Goal: Task Accomplishment & Management: Manage account settings

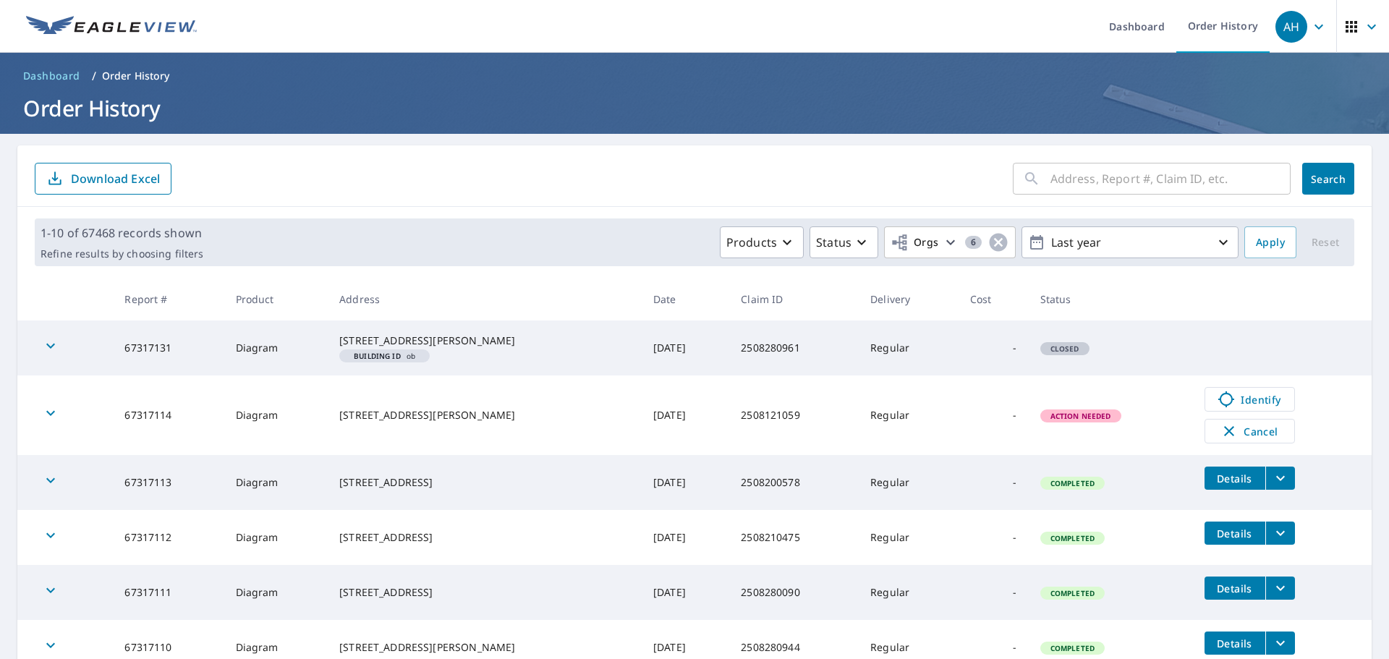
click at [1125, 173] on input "text" at bounding box center [1170, 178] width 240 height 41
paste input "2509020753"
type input "2509020753"
click at [1313, 190] on button "Search" at bounding box center [1328, 179] width 52 height 32
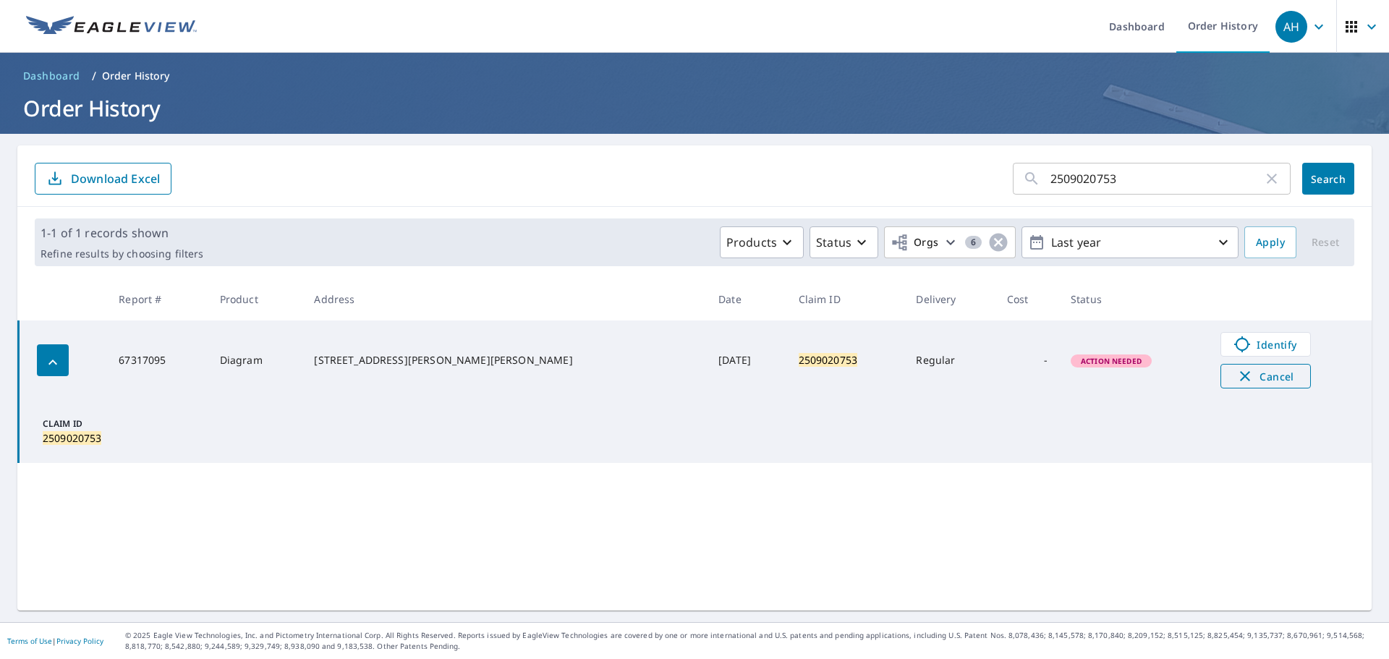
click at [1235, 370] on span "Cancel" at bounding box center [1265, 375] width 60 height 17
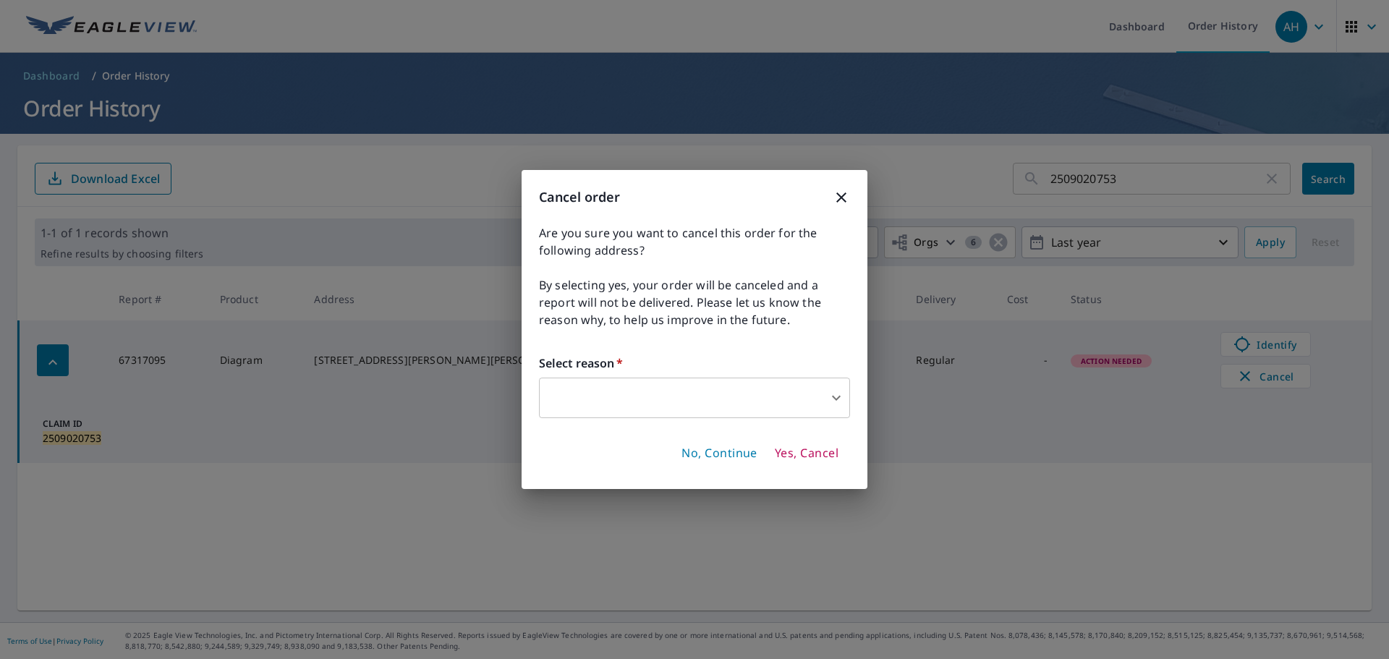
click at [770, 396] on body "AH AH Dashboard Order History AH Dashboard / Order History Order History 250902…" at bounding box center [694, 329] width 1389 height 659
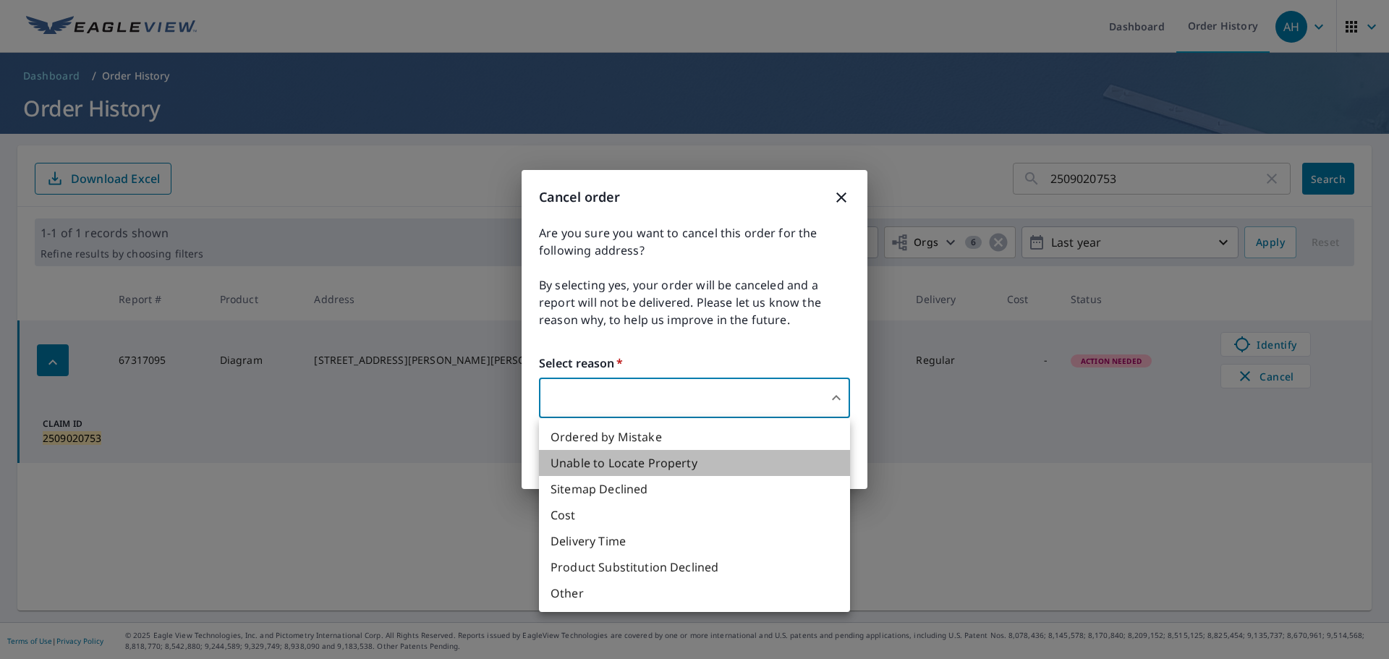
click at [656, 460] on li "Unable to Locate Property" at bounding box center [694, 463] width 311 height 26
type input "31"
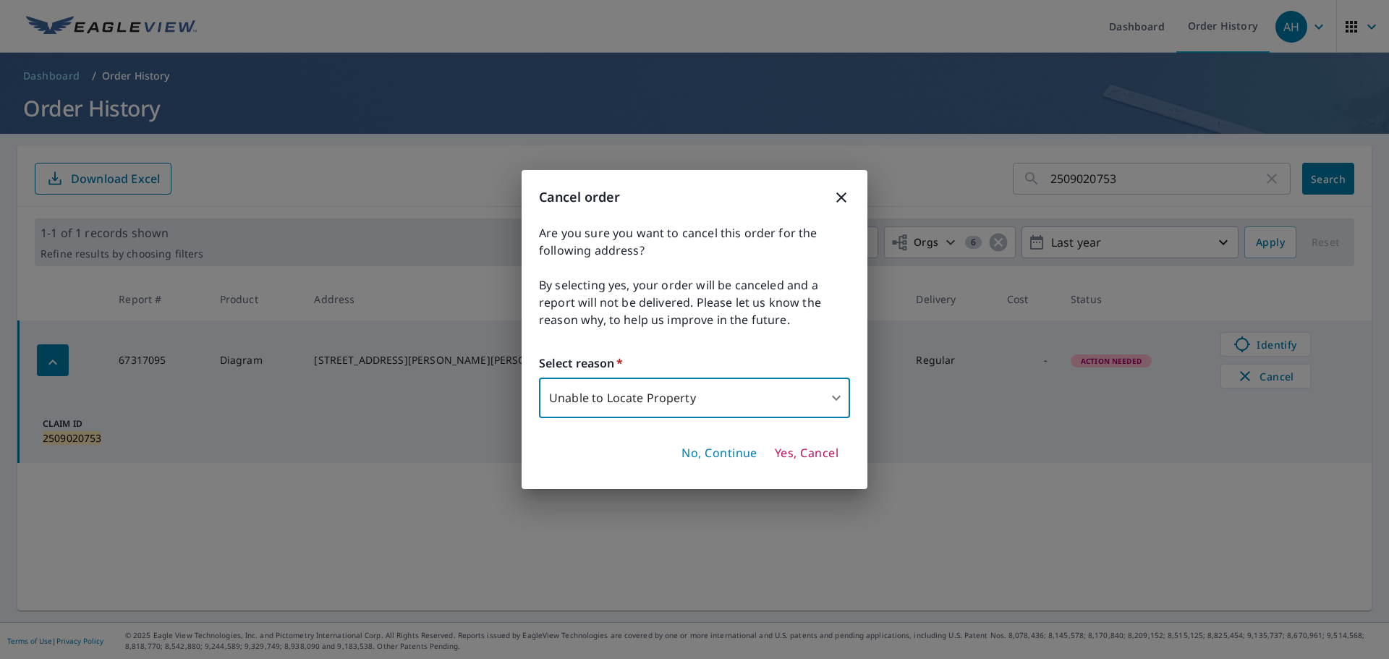
click at [805, 456] on span "Yes, Cancel" at bounding box center [807, 454] width 64 height 16
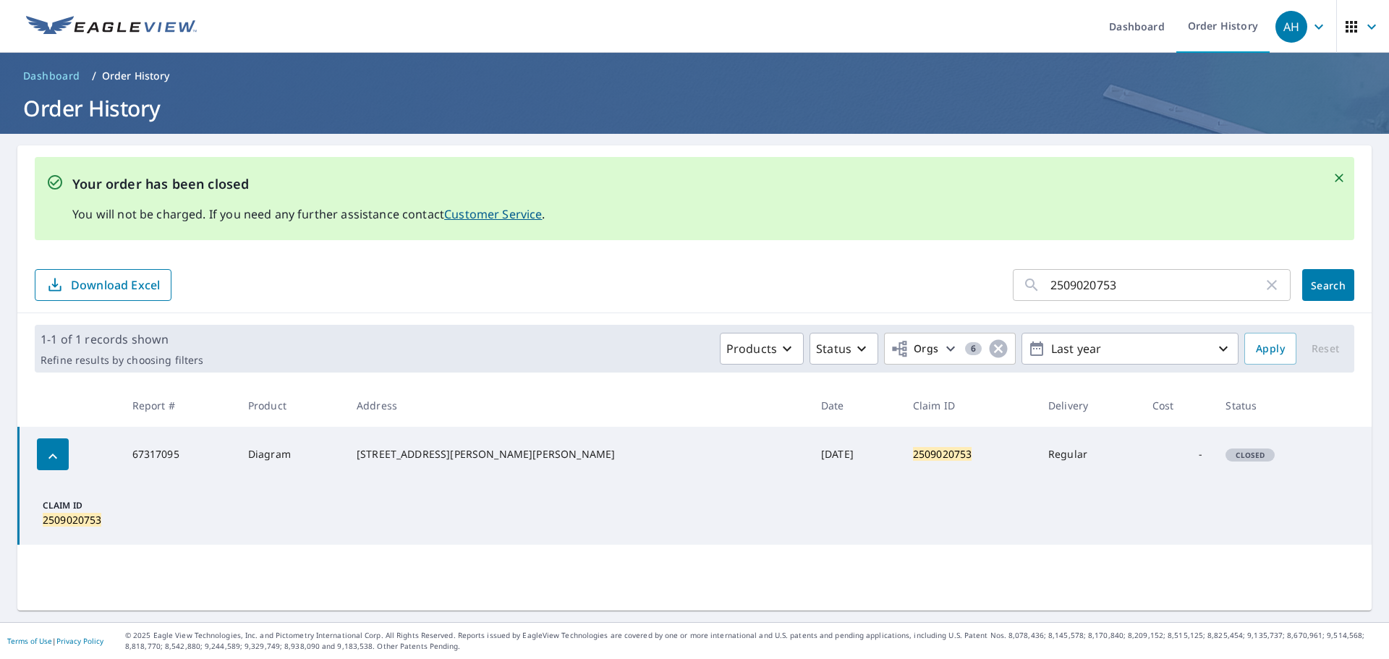
click at [1068, 272] on input "2509020753" at bounding box center [1156, 285] width 213 height 41
paste input "30800"
type input "2509030800"
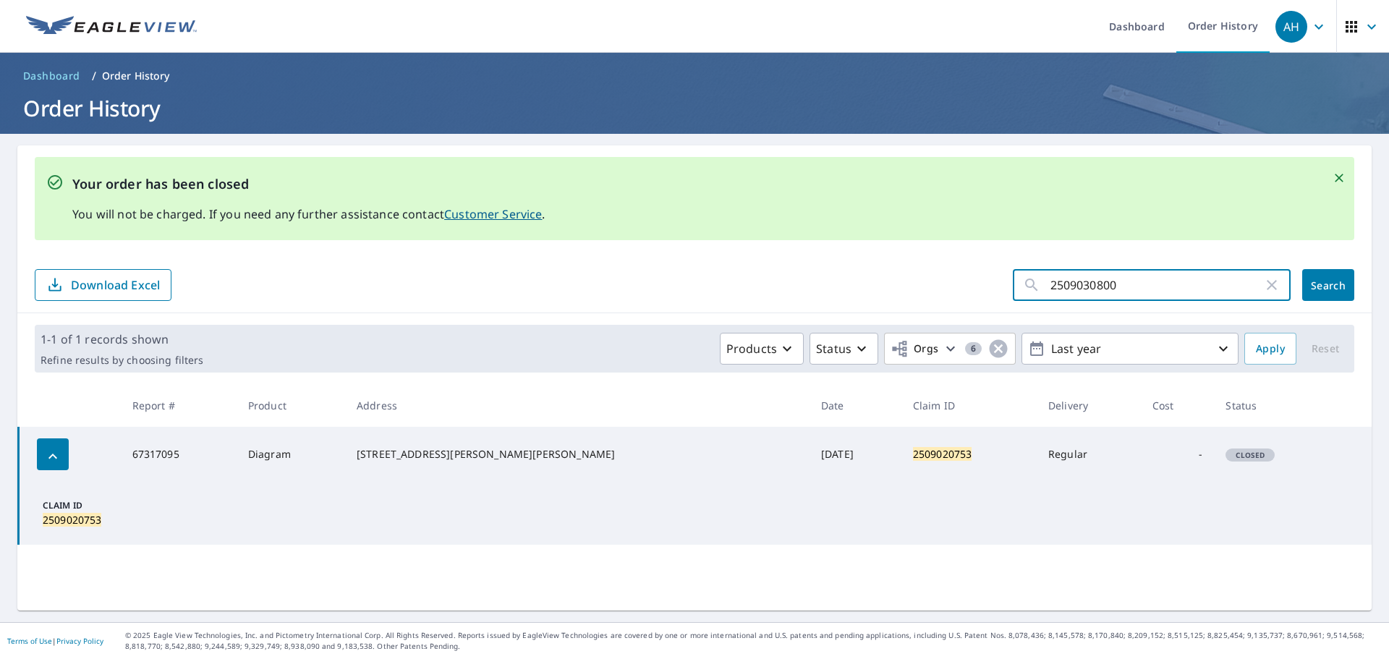
click at [1338, 291] on button "Search" at bounding box center [1328, 285] width 52 height 32
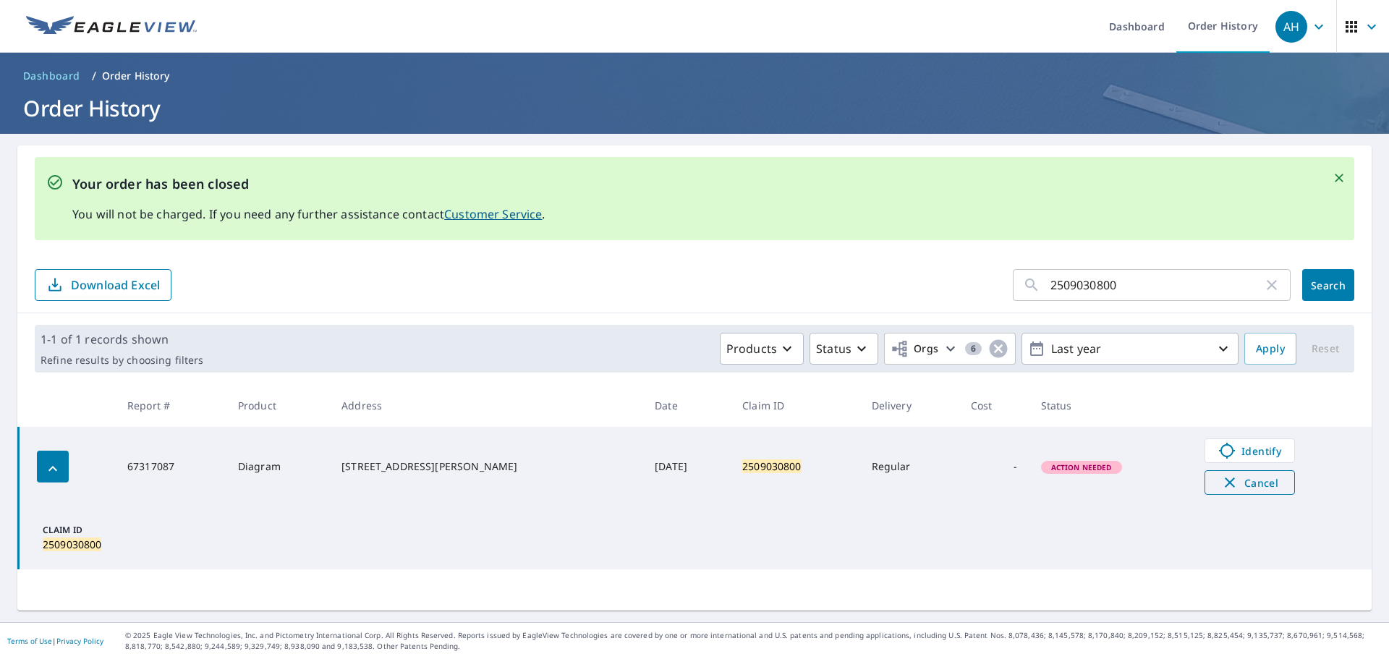
click at [1226, 484] on span "Cancel" at bounding box center [1250, 482] width 60 height 17
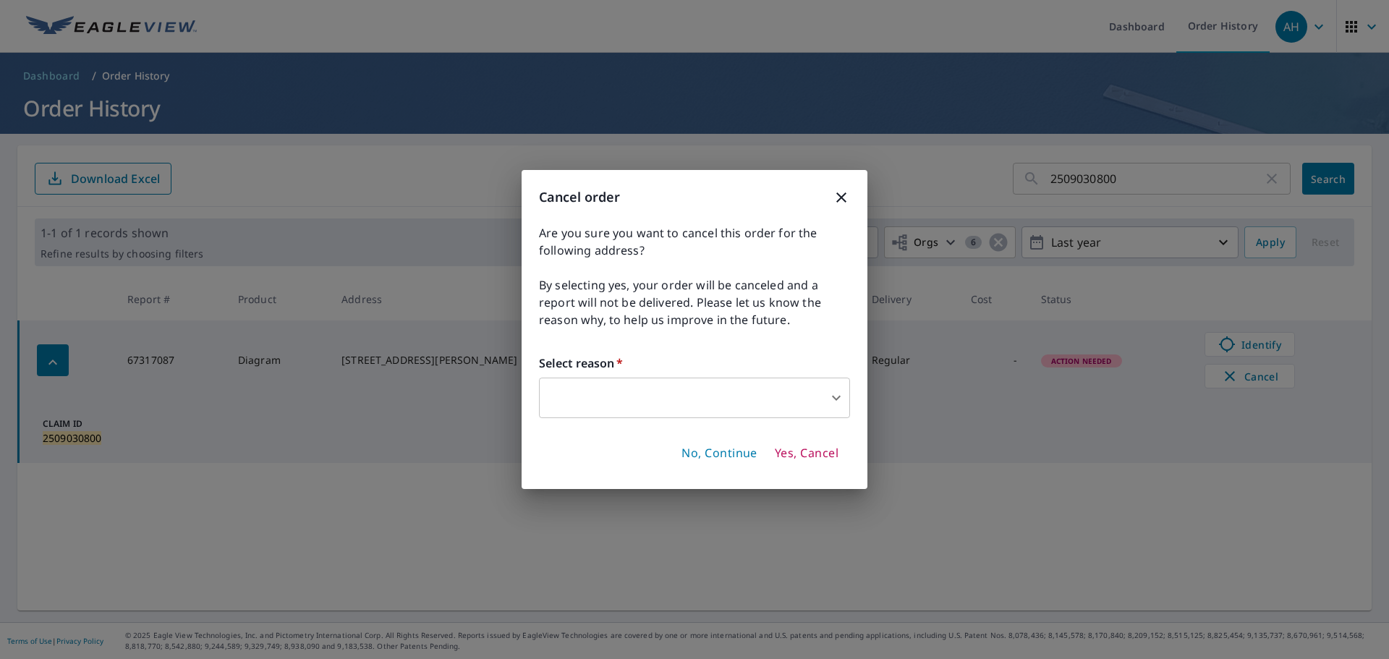
click at [791, 396] on body "AH AH Dashboard Order History AH Dashboard / Order History Order History 250903…" at bounding box center [694, 329] width 1389 height 659
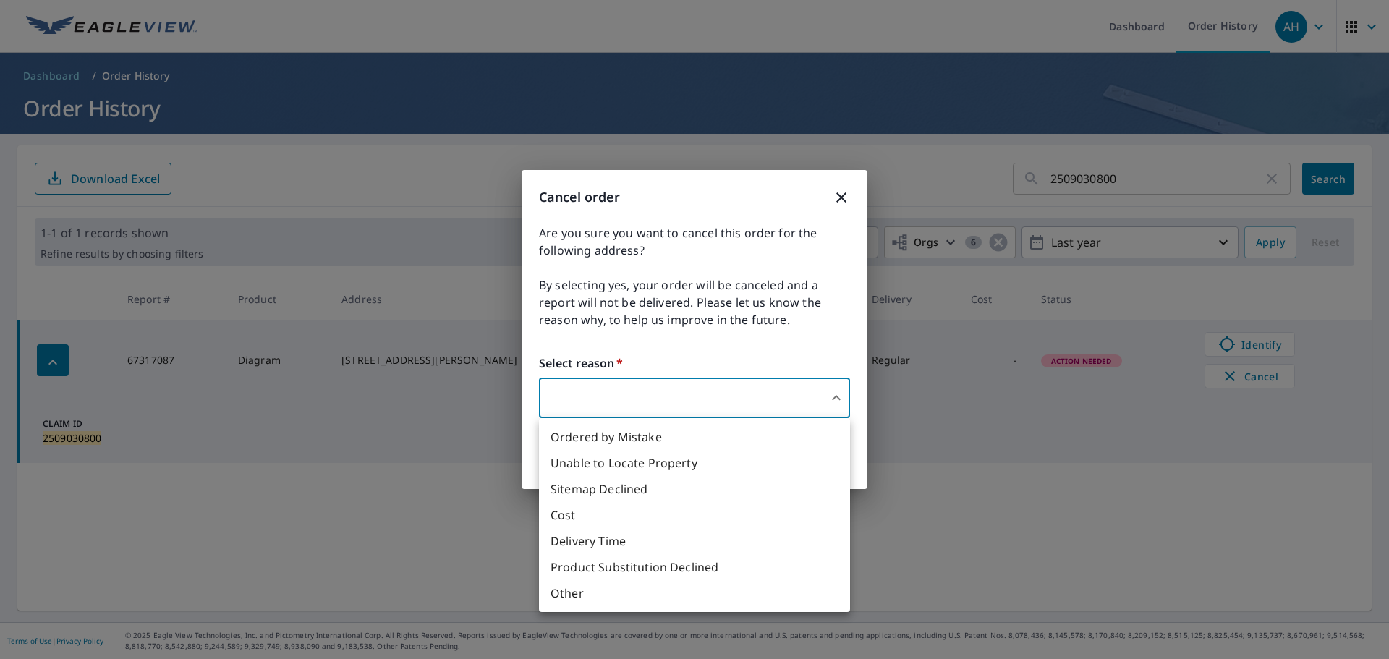
click at [606, 462] on li "Unable to Locate Property" at bounding box center [694, 463] width 311 height 26
type input "31"
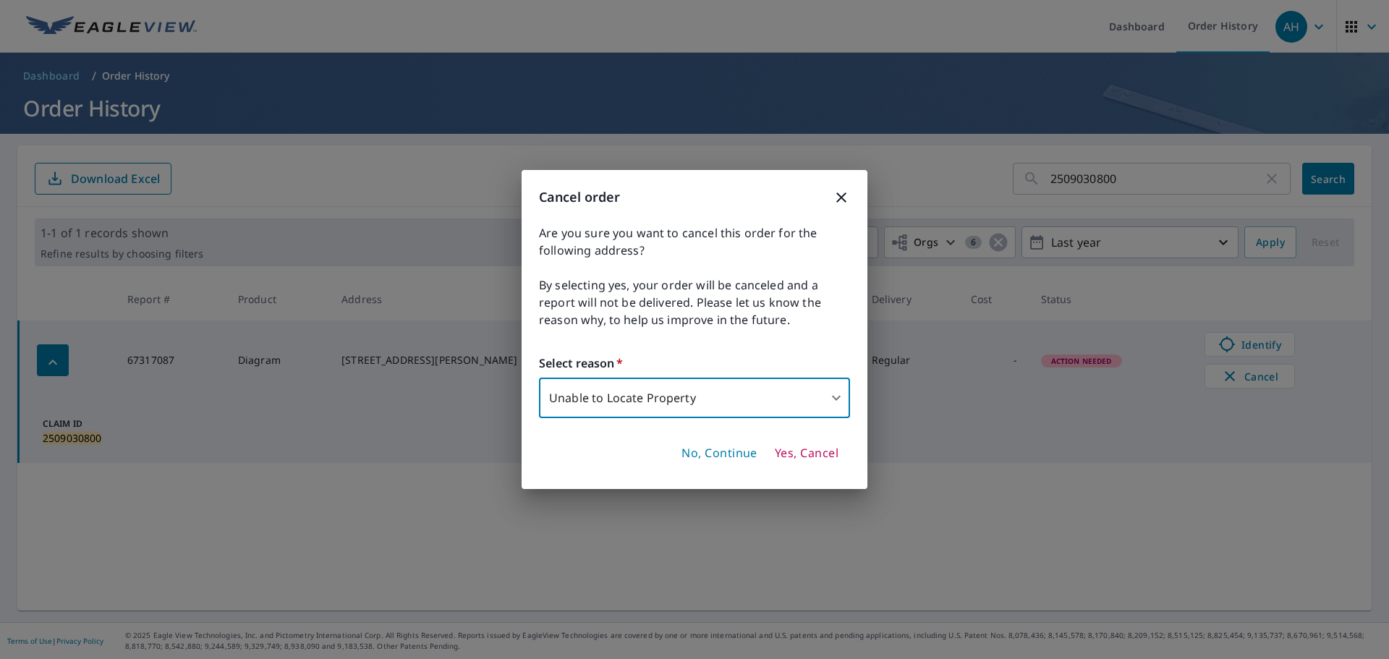
click at [827, 461] on button "Yes, Cancel" at bounding box center [806, 453] width 75 height 25
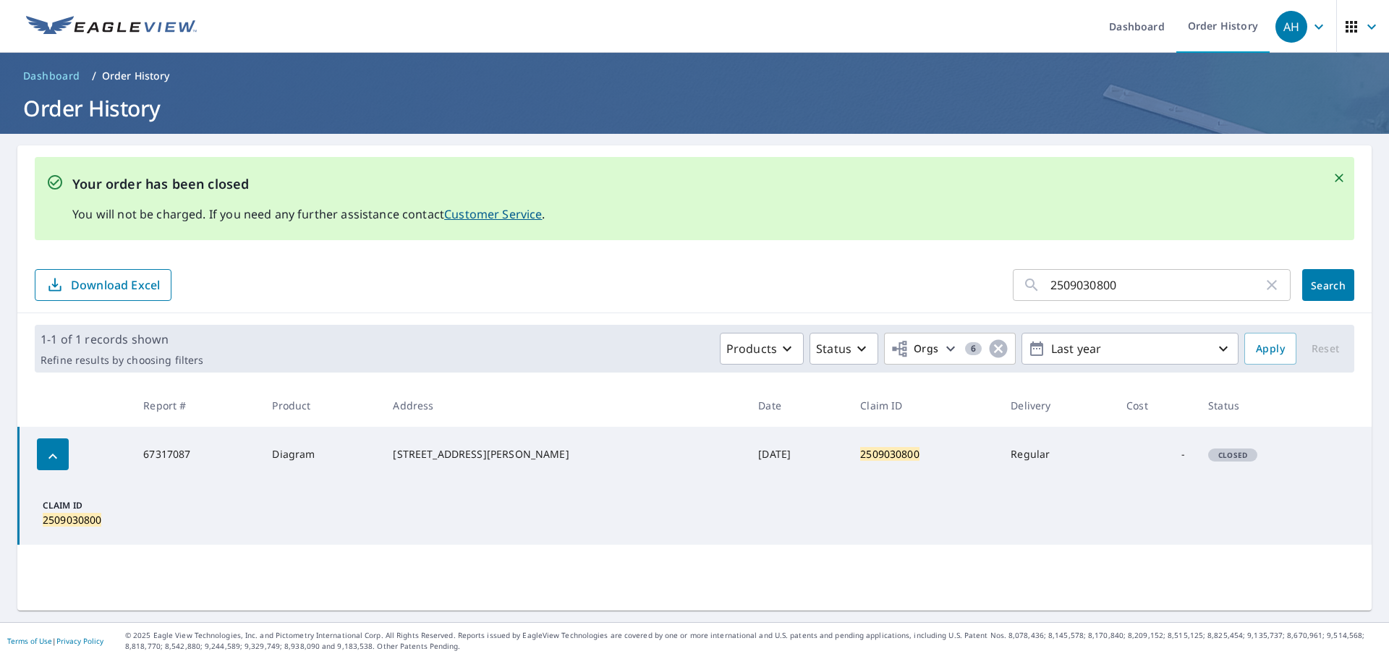
click at [1139, 281] on input "2509030800" at bounding box center [1156, 285] width 213 height 41
paste input "634"
type input "2509030634"
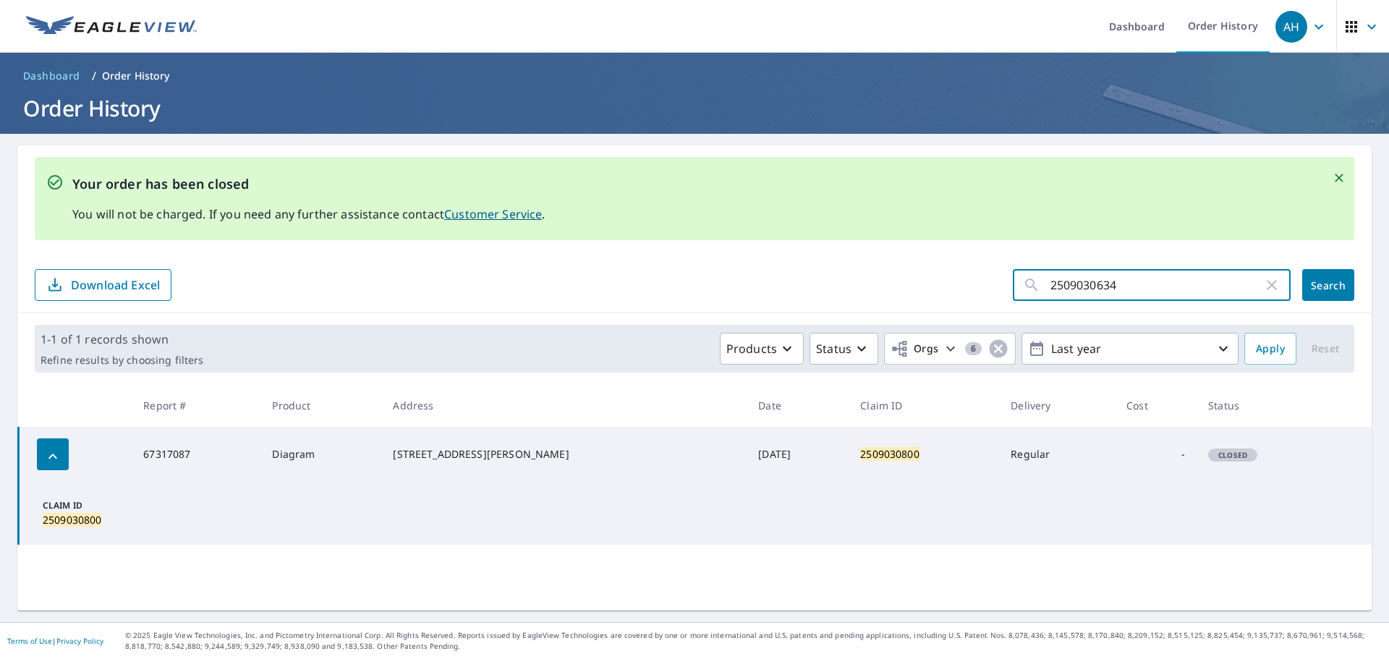
click at [1337, 276] on button "Search" at bounding box center [1328, 285] width 52 height 32
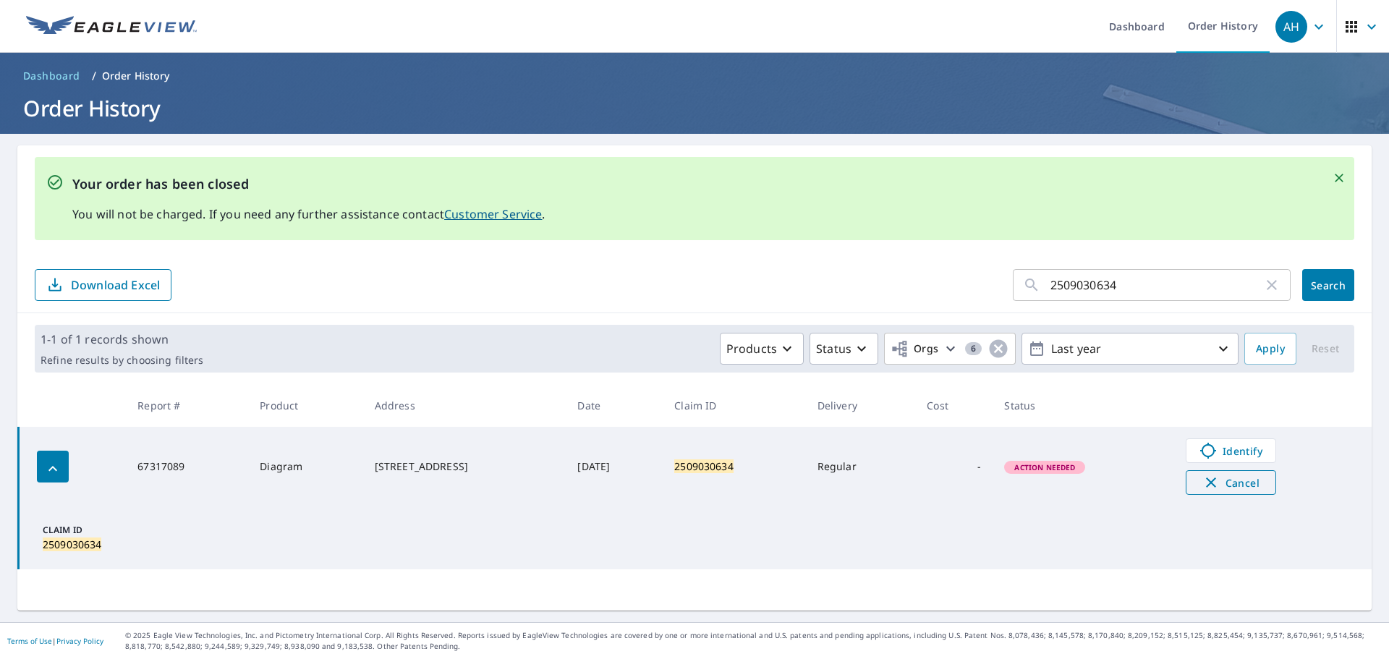
click at [1233, 480] on span "Cancel" at bounding box center [1231, 482] width 60 height 17
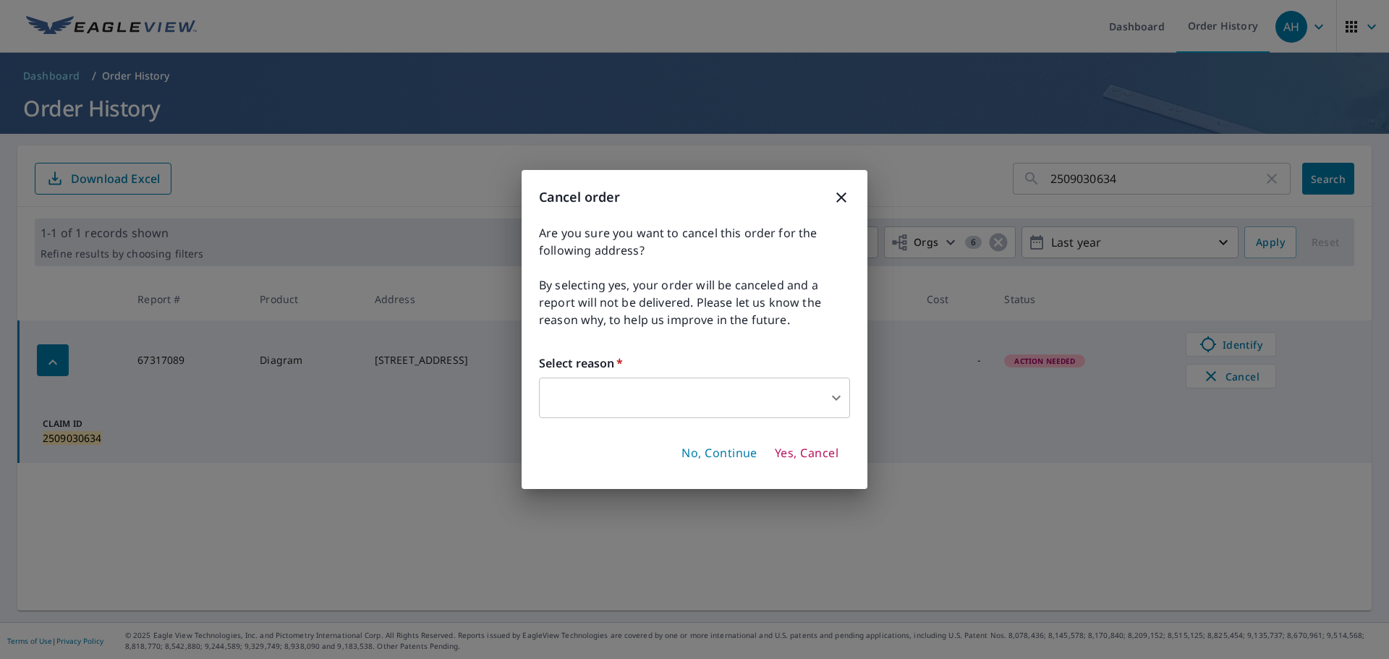
click at [813, 395] on body "AH AH Dashboard Order History AH Dashboard / Order History Order History 250903…" at bounding box center [694, 329] width 1389 height 659
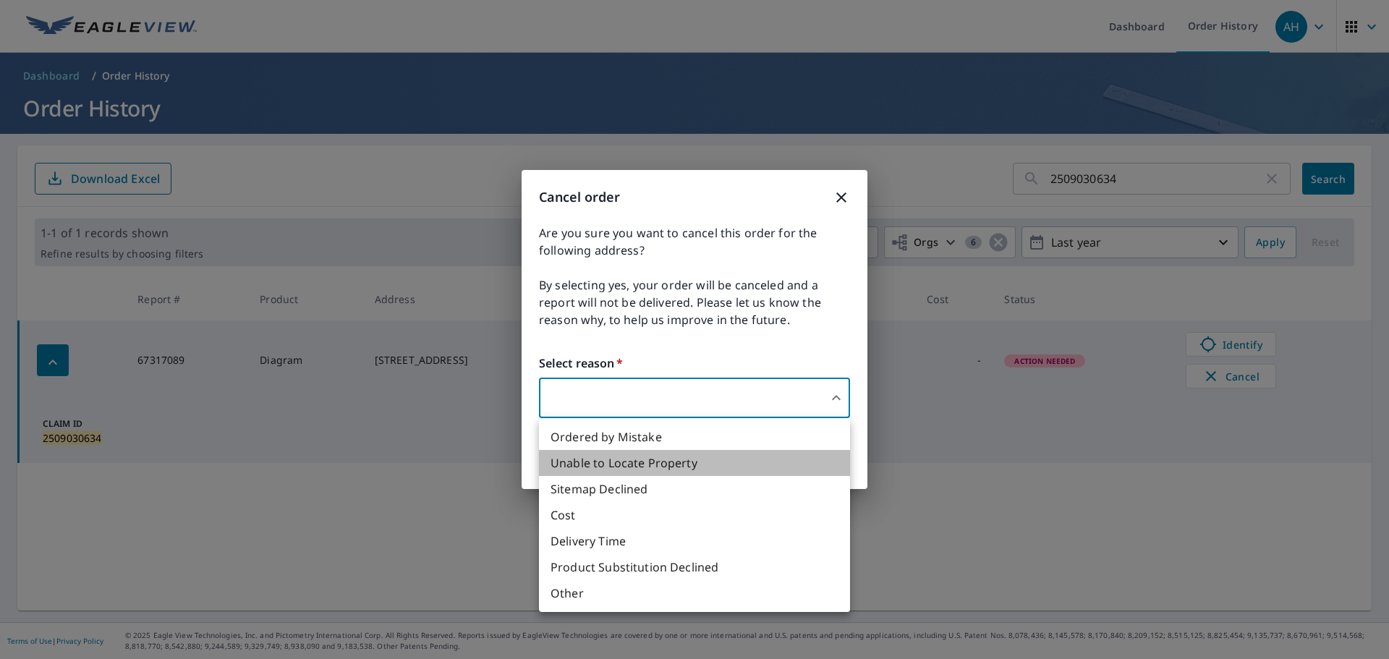
click at [617, 459] on li "Unable to Locate Property" at bounding box center [694, 463] width 311 height 26
type input "31"
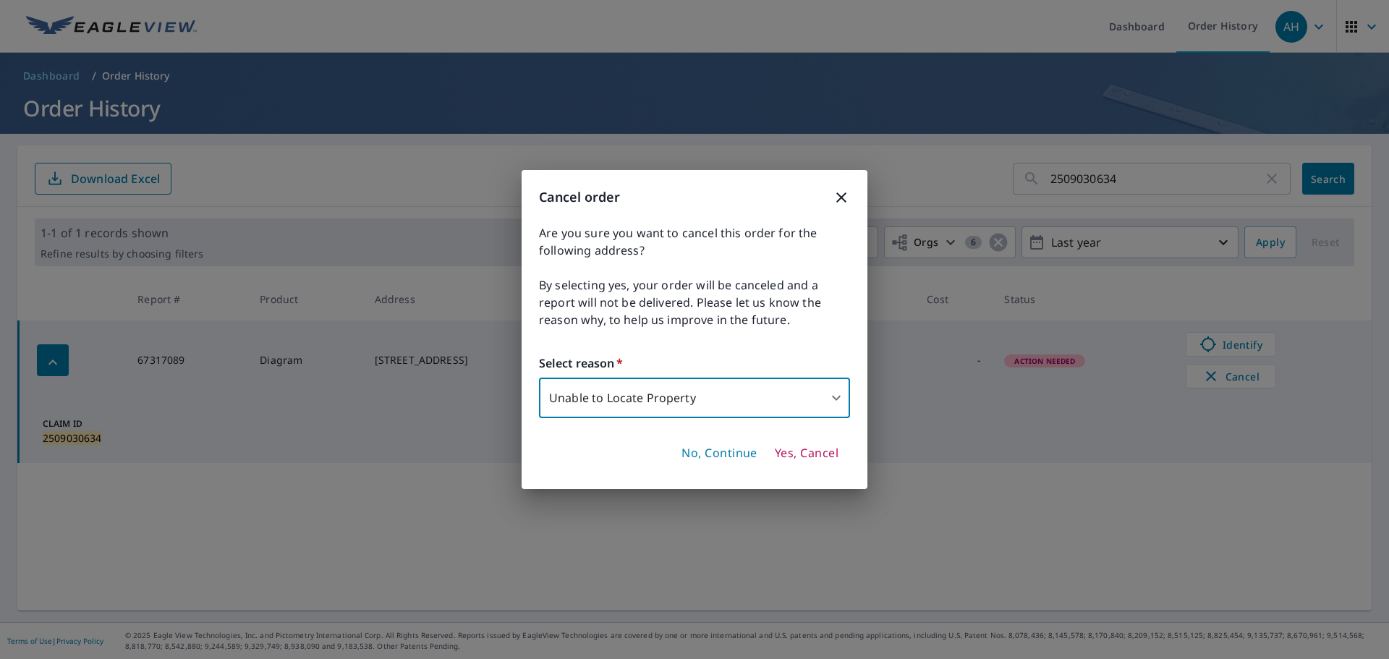
click at [812, 456] on span "Yes, Cancel" at bounding box center [807, 454] width 64 height 16
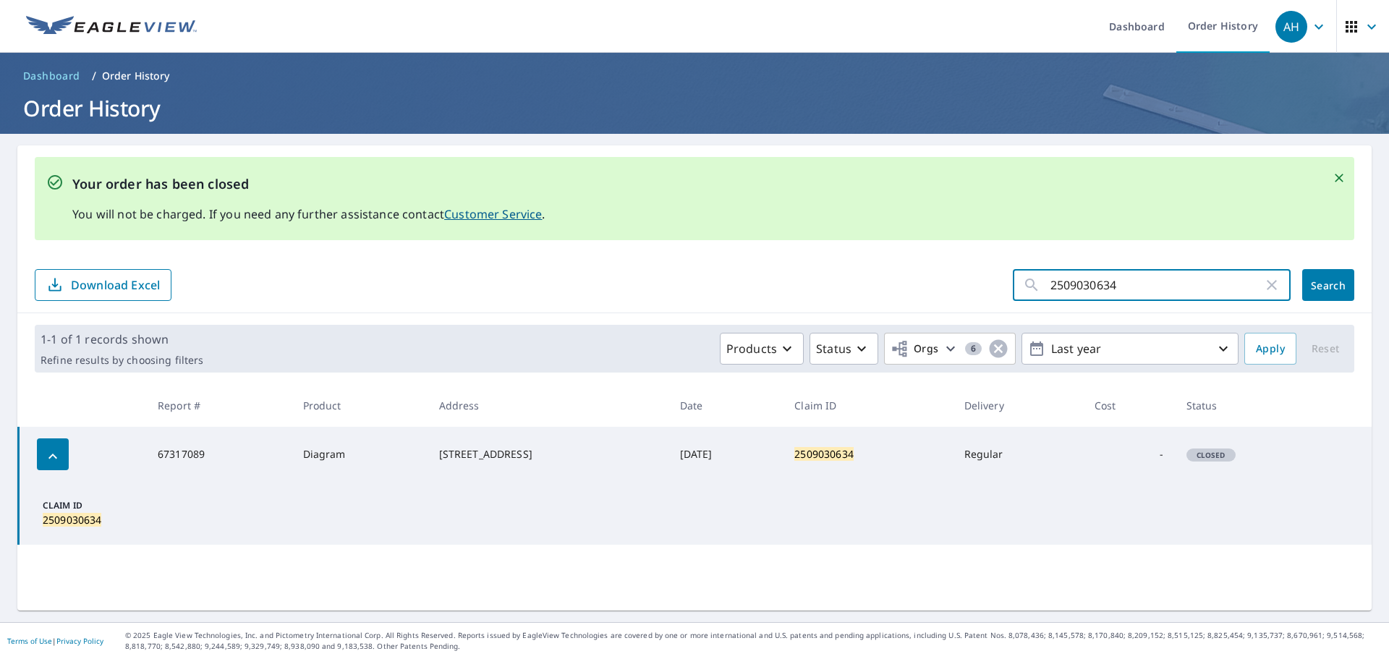
click at [1141, 286] on input "2509030634" at bounding box center [1156, 285] width 213 height 41
paste input "8121059"
type input "2508121059"
click at [1322, 284] on span "Search" at bounding box center [1328, 285] width 29 height 14
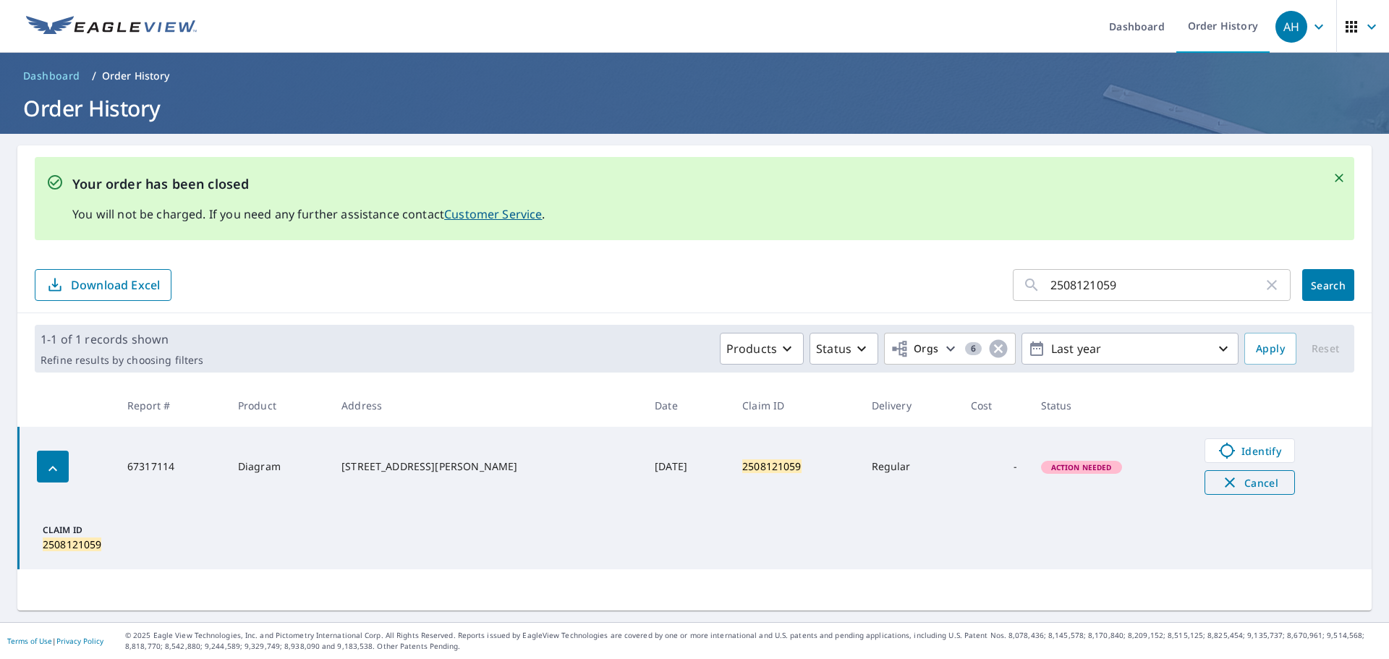
click at [1238, 484] on span "Cancel" at bounding box center [1250, 482] width 60 height 17
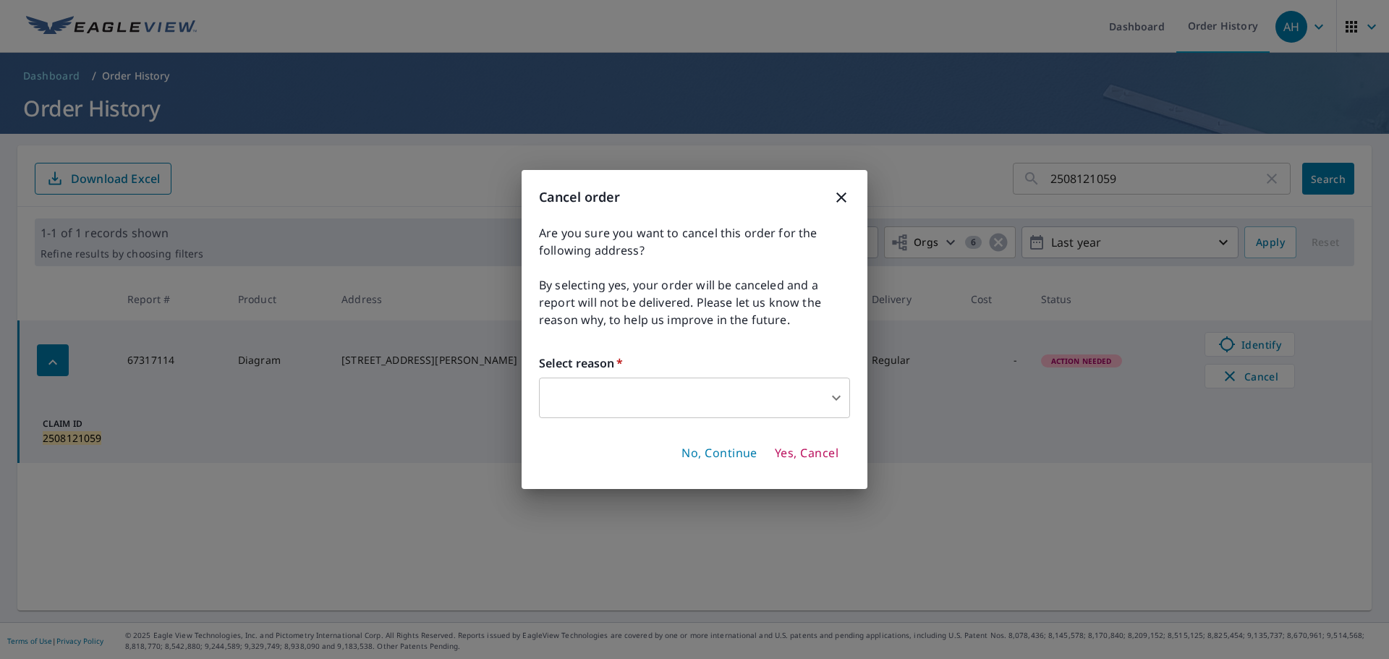
click at [754, 393] on body "AH AH Dashboard Order History AH Dashboard / Order History Order History 250812…" at bounding box center [694, 329] width 1389 height 659
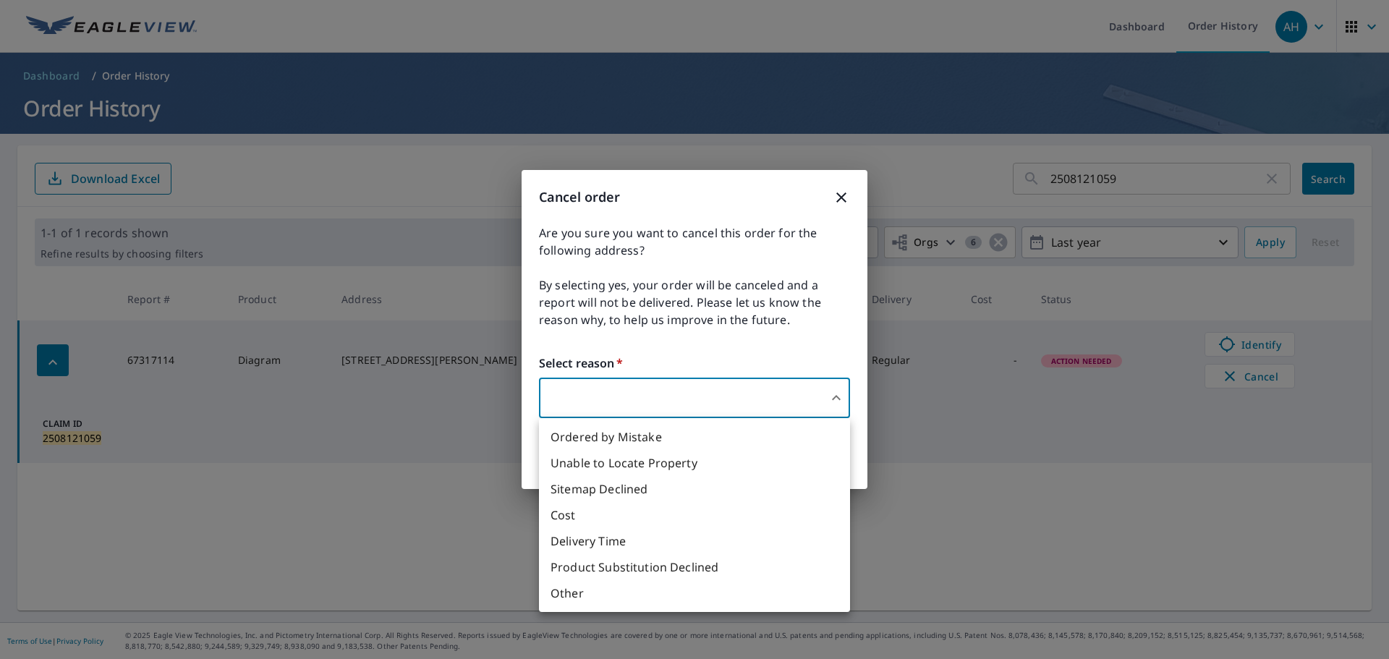
click at [656, 464] on li "Unable to Locate Property" at bounding box center [694, 463] width 311 height 26
type input "31"
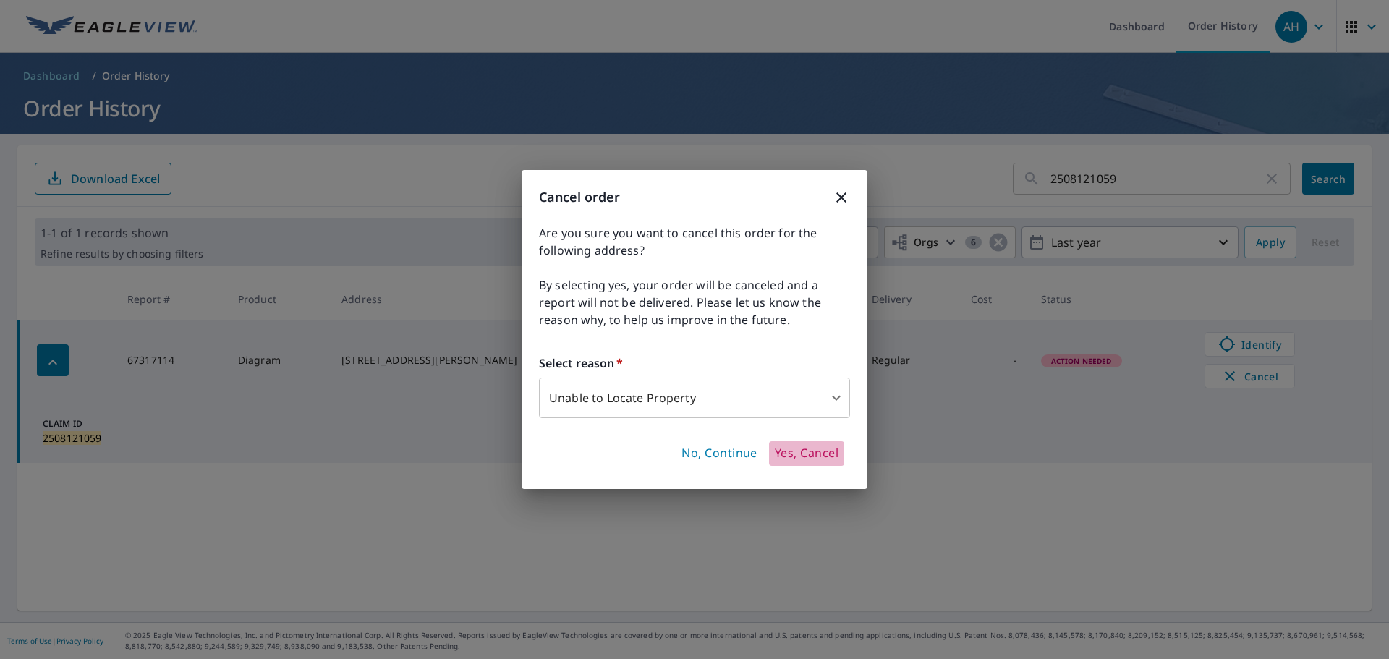
click at [792, 456] on span "Yes, Cancel" at bounding box center [807, 454] width 64 height 16
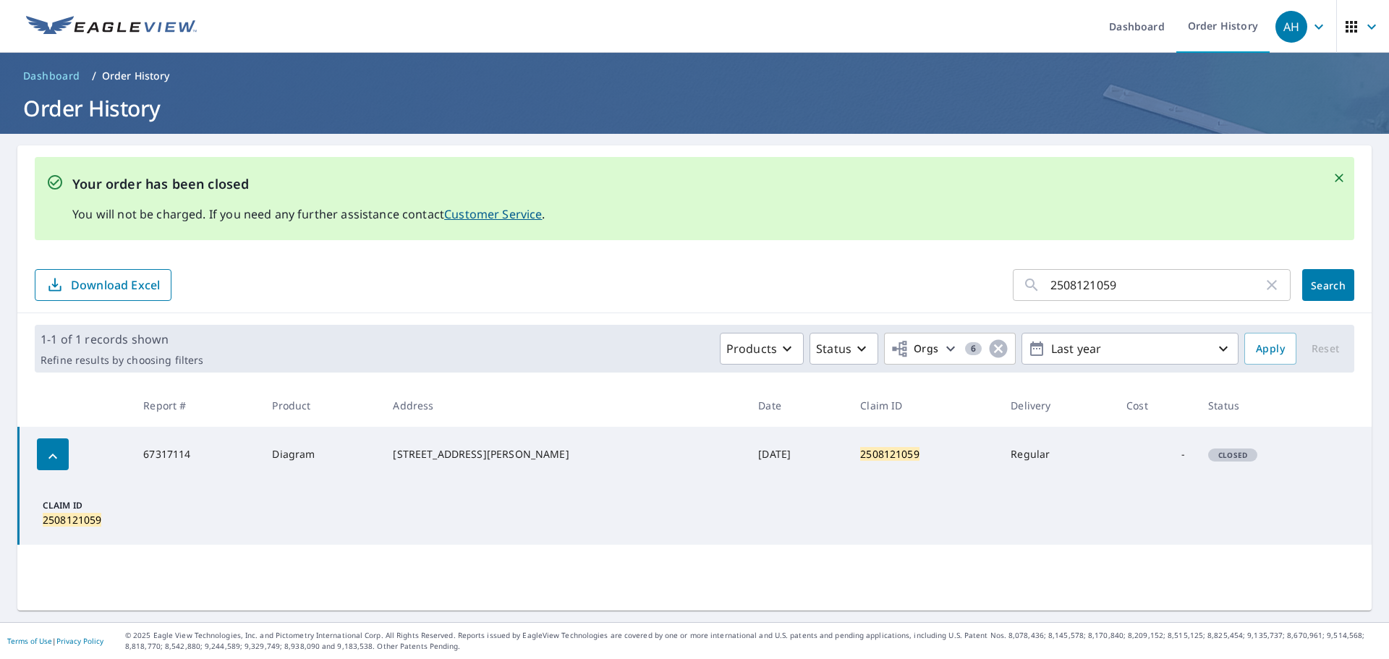
click at [1152, 276] on input "2508121059" at bounding box center [1156, 285] width 213 height 41
click at [1153, 276] on input "2508121059" at bounding box center [1156, 285] width 213 height 41
paste input "9030747"
type input "2509030747"
click at [1324, 289] on span "Search" at bounding box center [1328, 285] width 29 height 14
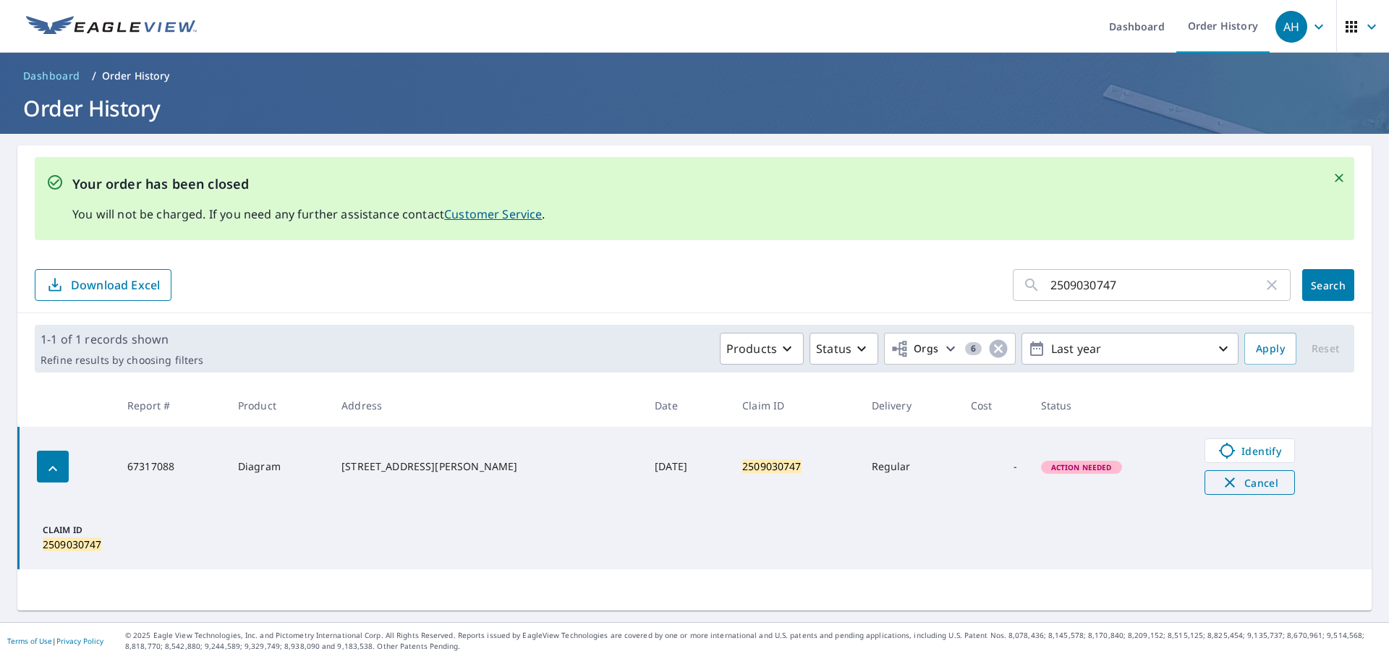
click at [1223, 481] on span "Cancel" at bounding box center [1250, 482] width 60 height 17
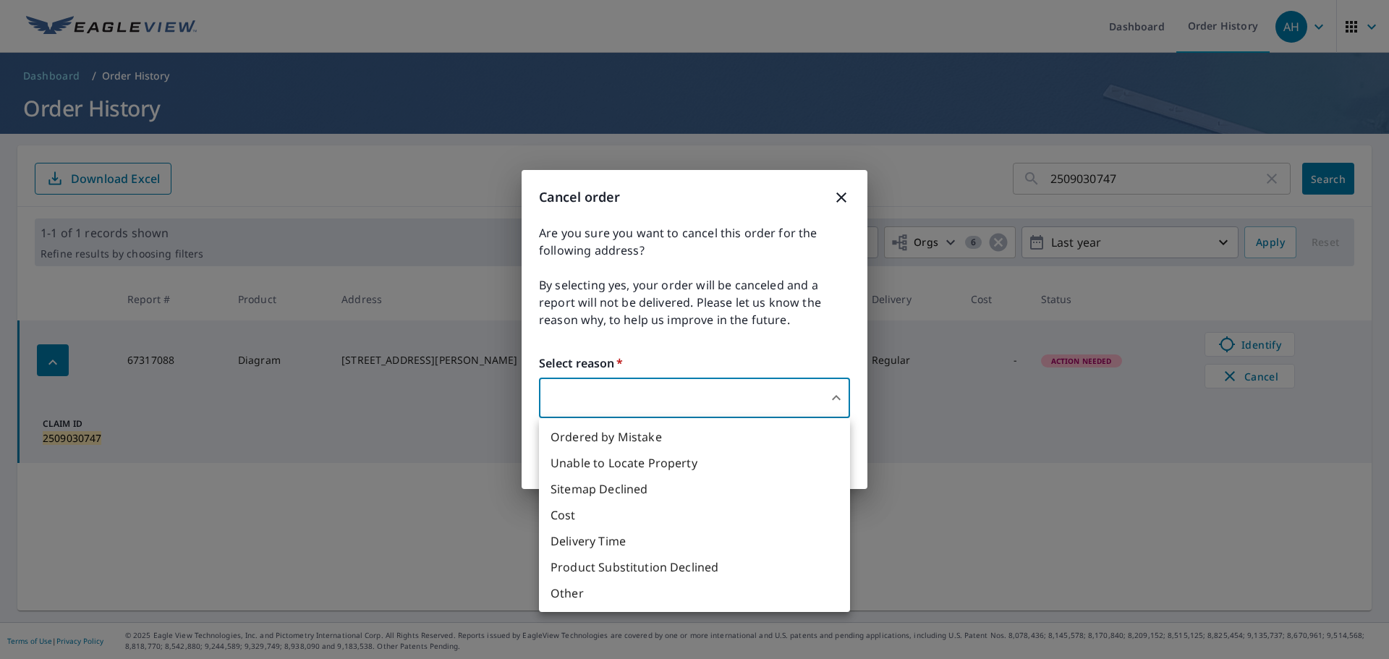
drag, startPoint x: 736, startPoint y: 382, endPoint x: 702, endPoint y: 407, distance: 42.0
click at [736, 386] on body "AH AH Dashboard Order History AH Dashboard / Order History Order History 250903…" at bounding box center [694, 329] width 1389 height 659
click at [627, 461] on li "Unable to Locate Property" at bounding box center [694, 463] width 311 height 26
type input "31"
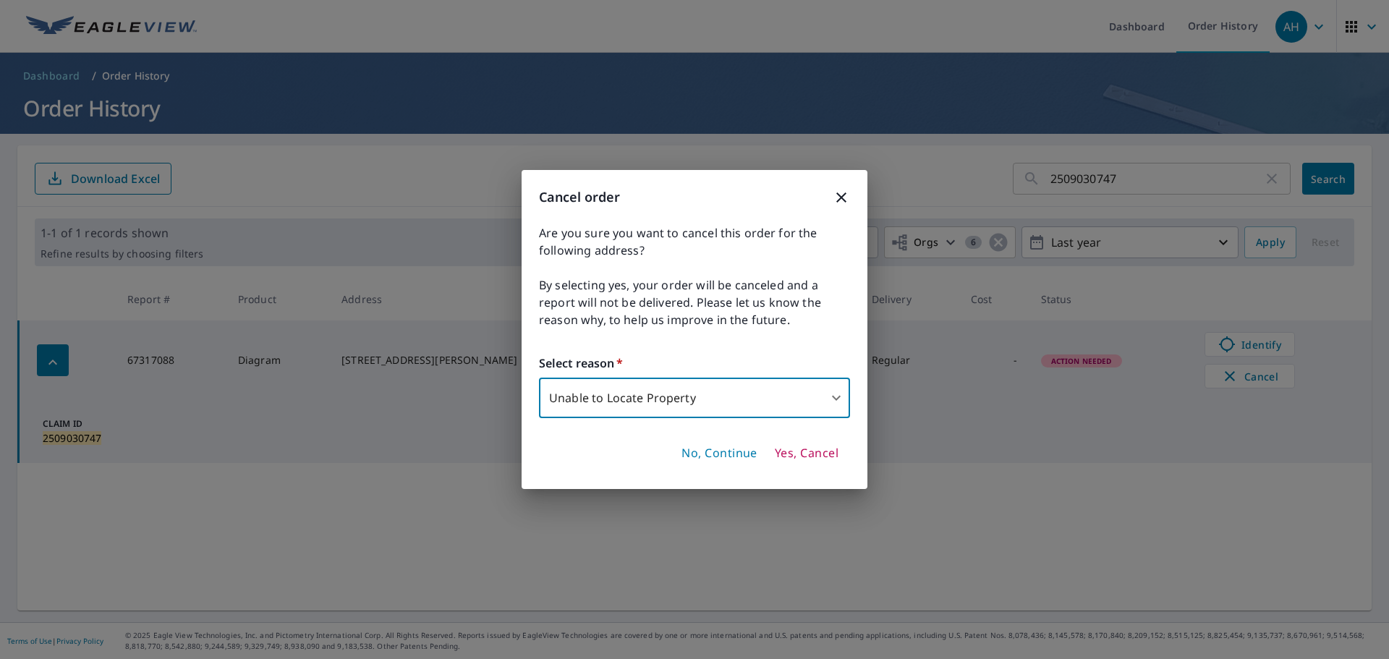
click at [793, 450] on span "Yes, Cancel" at bounding box center [807, 454] width 64 height 16
